Goal: Transaction & Acquisition: Obtain resource

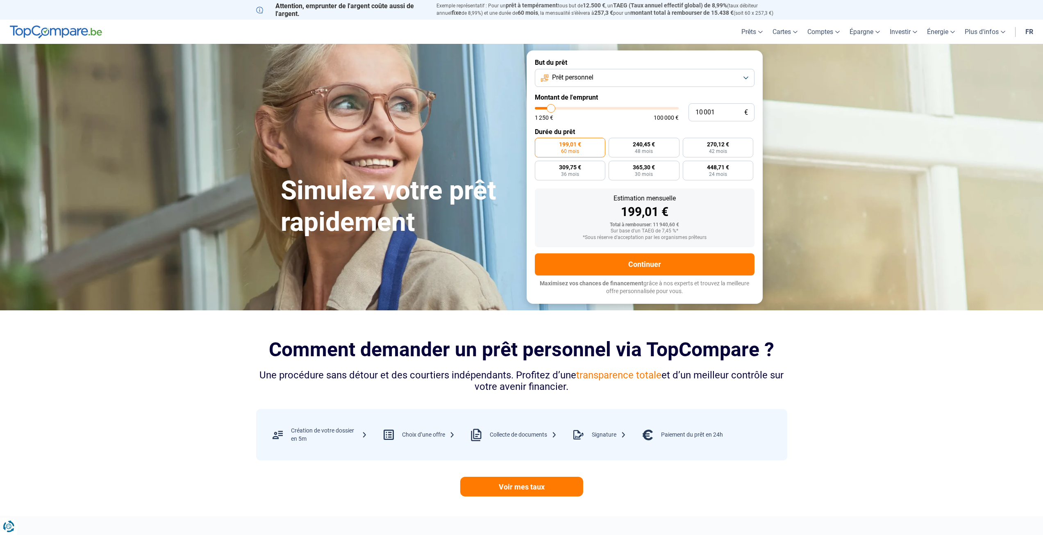
type input "10 500"
type input "10500"
type input "11 000"
type input "11000"
type input "11 250"
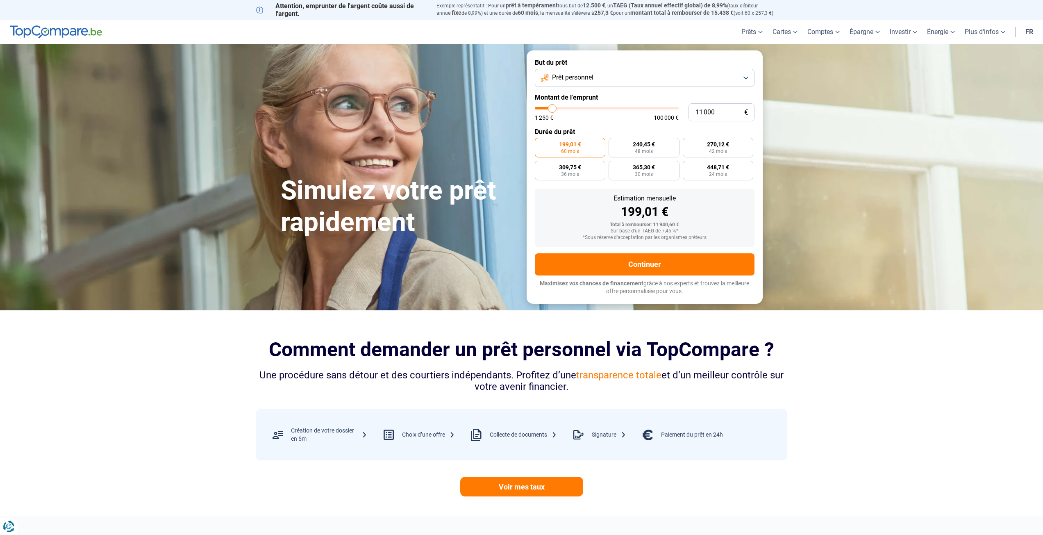
type input "11250"
type input "11 500"
type input "11500"
click at [554, 109] on input "range" at bounding box center [607, 108] width 144 height 2
click at [703, 112] on input "11 500" at bounding box center [722, 112] width 66 height 18
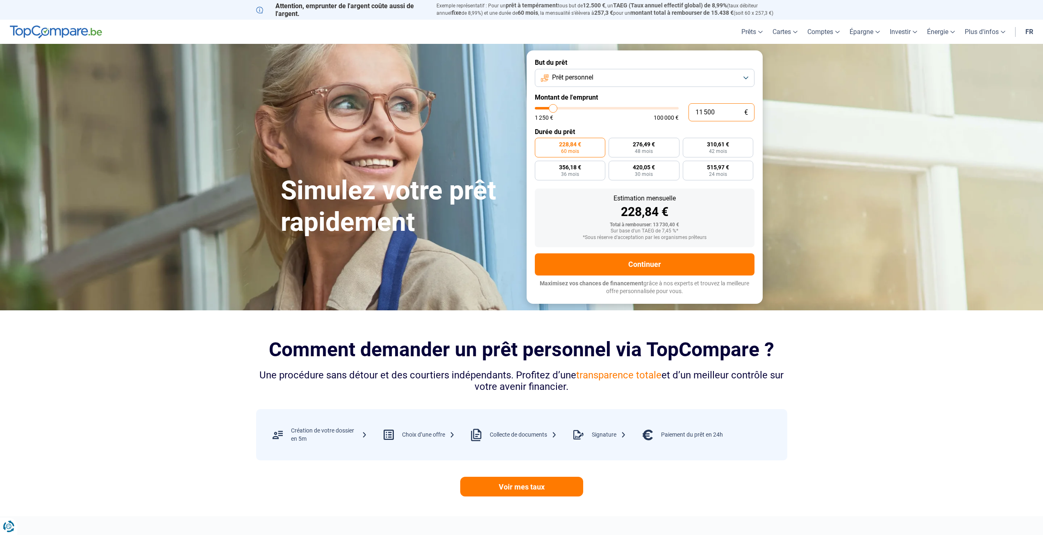
drag, startPoint x: 694, startPoint y: 109, endPoint x: 725, endPoint y: 110, distance: 31.2
click at [695, 109] on input "11 500" at bounding box center [722, 112] width 66 height 18
click at [725, 110] on input "11 500" at bounding box center [722, 112] width 66 height 18
type input "1 150"
type input "1250"
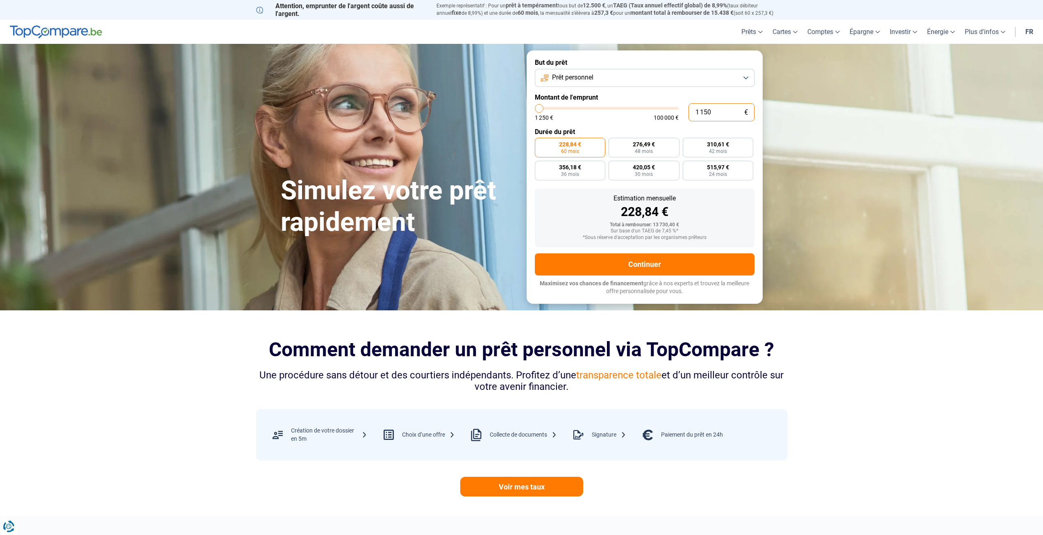
type input "115"
type input "1250"
type input "11"
type input "1250"
type input "110"
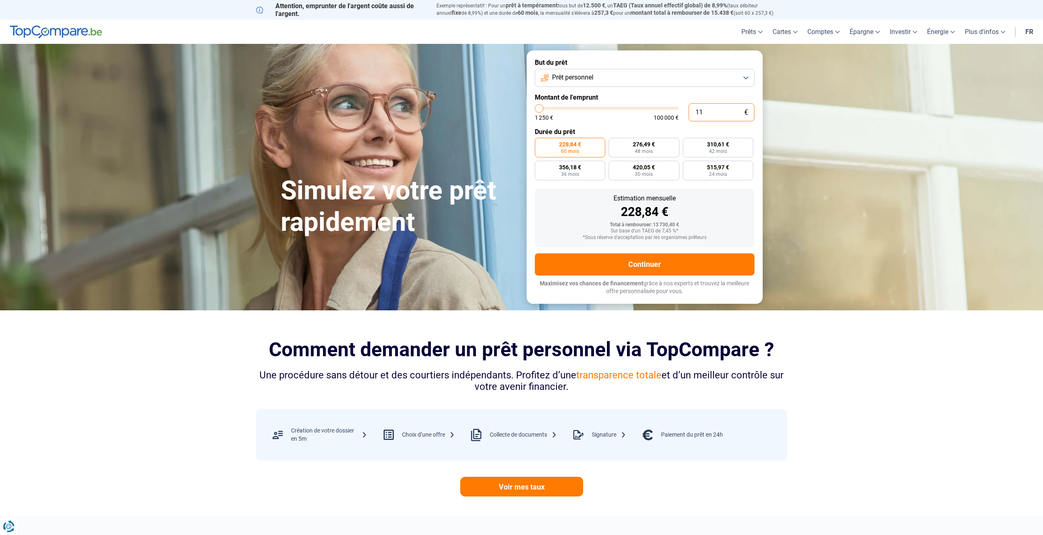
type input "1250"
type input "1 100"
type input "1250"
type input "11 000"
type input "11000"
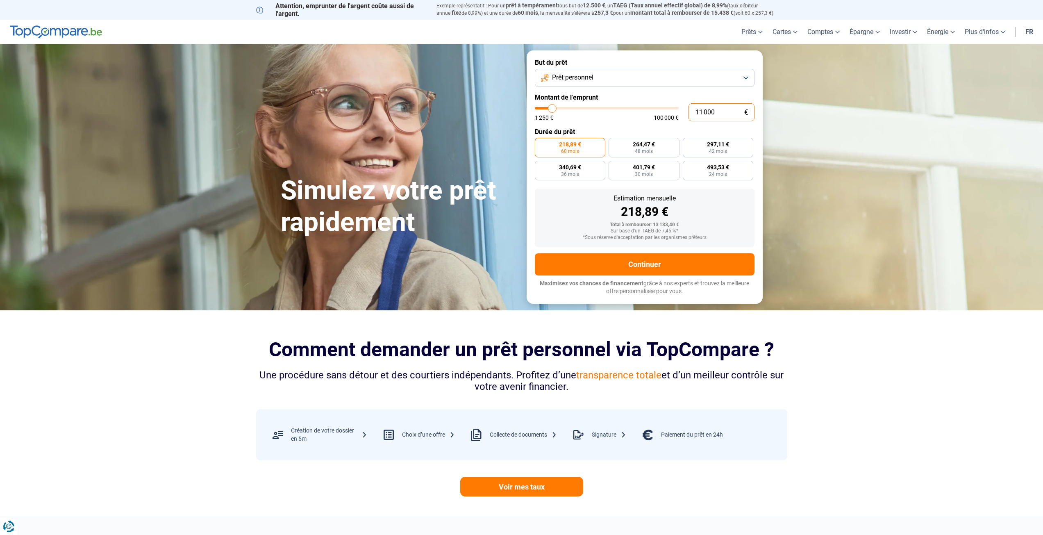
type input "11 000"
click at [669, 230] on div "Sur base d'un TAEG de 7,45 %*" at bounding box center [645, 231] width 207 height 6
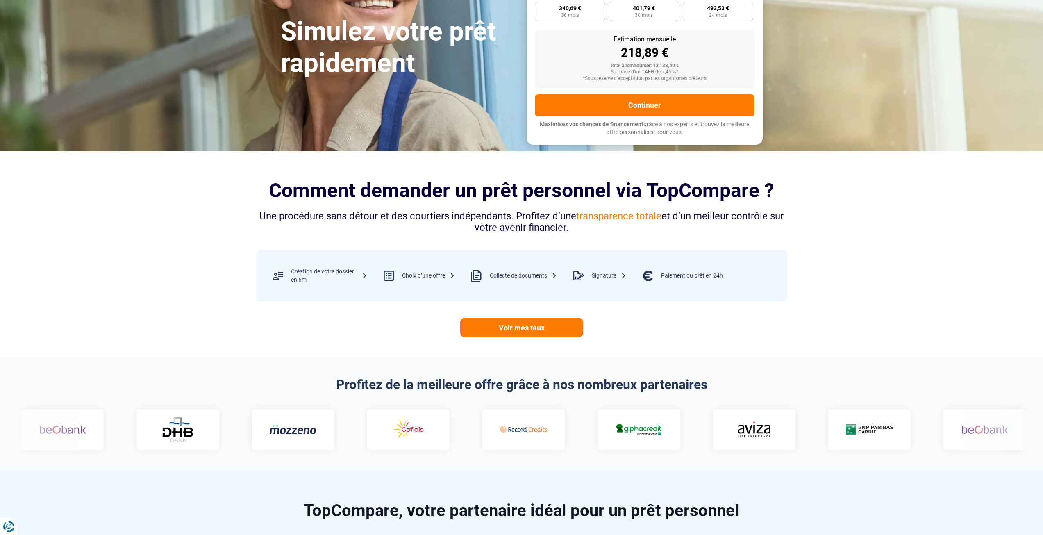
scroll to position [205, 0]
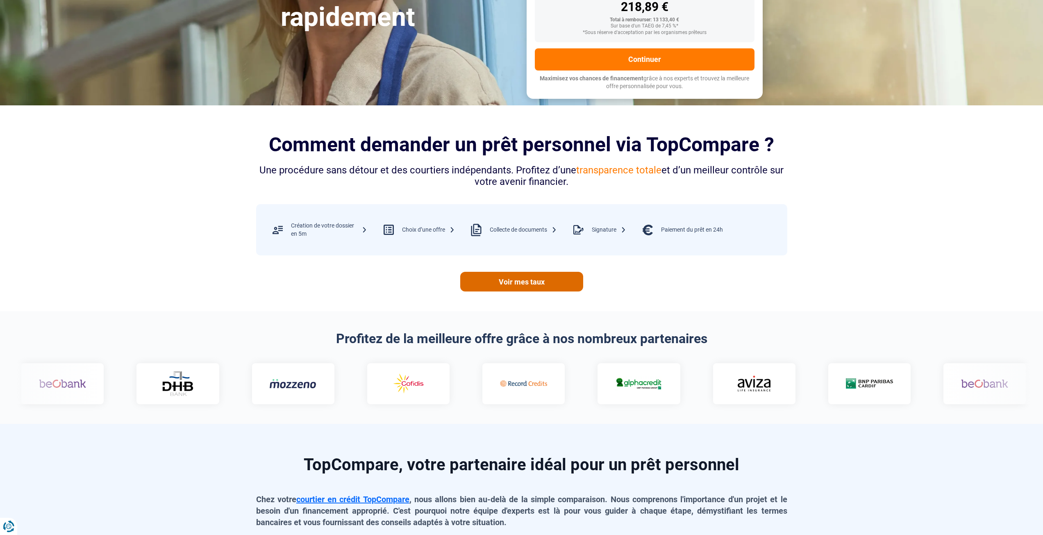
click at [550, 285] on link "Voir mes taux" at bounding box center [521, 282] width 123 height 20
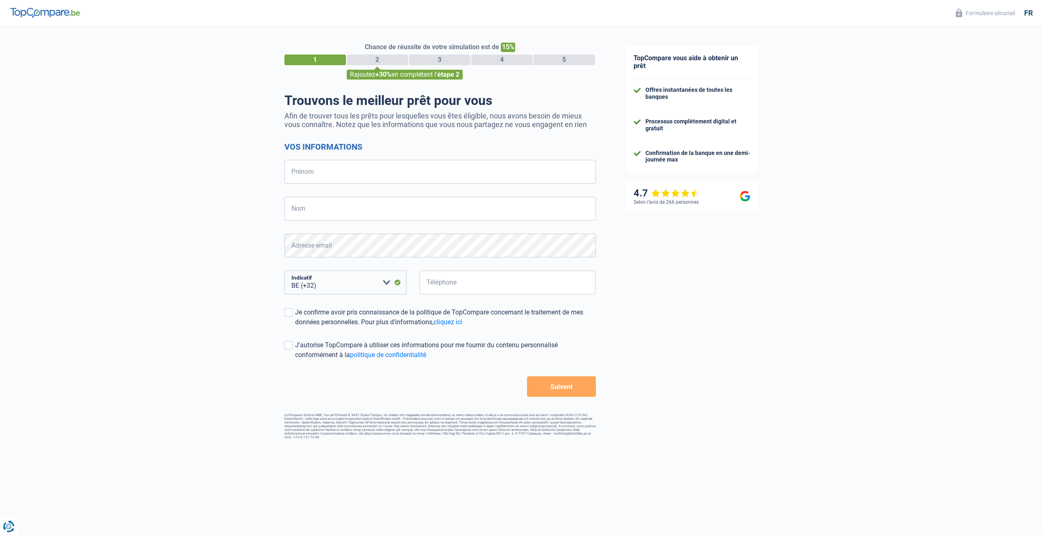
select select "32"
